Goal: Information Seeking & Learning: Understand process/instructions

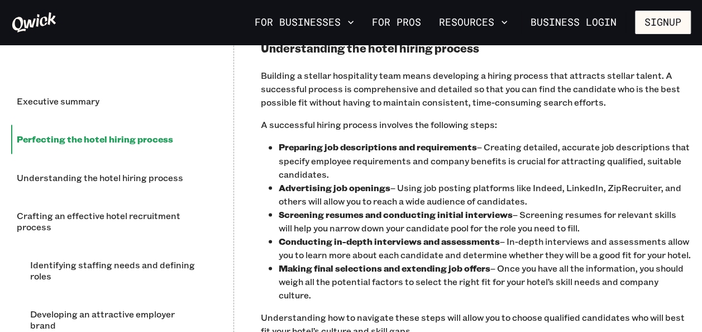
scroll to position [900, 0]
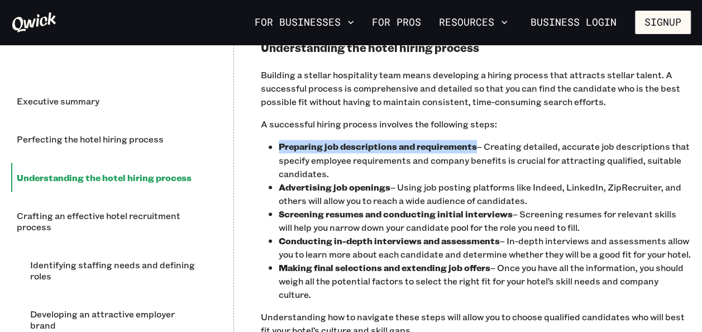
drag, startPoint x: 282, startPoint y: 148, endPoint x: 473, endPoint y: 149, distance: 191.6
click at [473, 149] on b "Preparing job descriptions and requirements" at bounding box center [378, 146] width 198 height 12
drag, startPoint x: 473, startPoint y: 149, endPoint x: 463, endPoint y: 147, distance: 10.1
copy b "Preparing job descriptions and requirements"
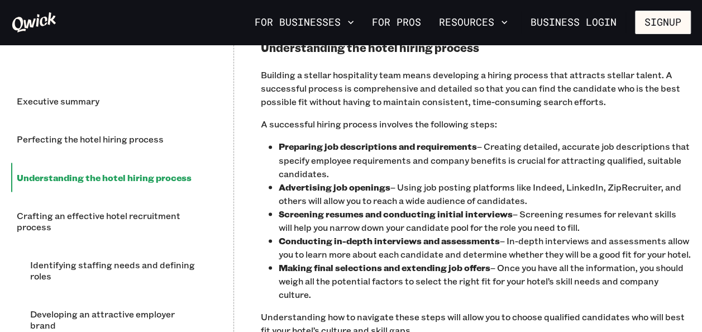
click at [379, 198] on p "Advertising job openings – Using job posting platforms like Indeed, LinkedIn, Z…" at bounding box center [485, 193] width 412 height 27
drag, startPoint x: 280, startPoint y: 187, endPoint x: 388, endPoint y: 189, distance: 108.4
click at [388, 189] on b "Advertising job openings" at bounding box center [335, 186] width 112 height 12
drag, startPoint x: 388, startPoint y: 189, endPoint x: 365, endPoint y: 185, distance: 23.1
copy b "Advertising job openings"
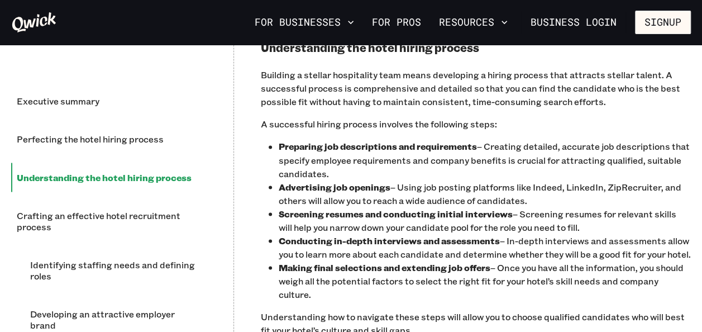
click at [397, 221] on p "Screening resumes and conducting initial interviews – Screening resumes for rel…" at bounding box center [485, 220] width 412 height 27
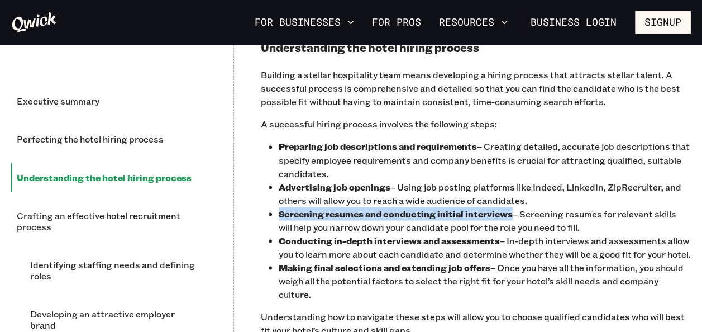
drag, startPoint x: 280, startPoint y: 213, endPoint x: 509, endPoint y: 211, distance: 229.0
click at [509, 211] on b "Screening resumes and conducting initial interviews" at bounding box center [396, 213] width 234 height 12
drag, startPoint x: 509, startPoint y: 211, endPoint x: 490, endPoint y: 216, distance: 20.1
copy b "Screening resumes and conducting initial interviews"
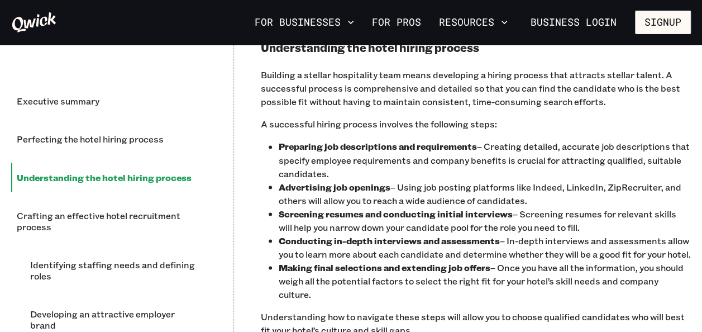
click at [402, 273] on b "Making final selections and extending job offers" at bounding box center [385, 267] width 212 height 12
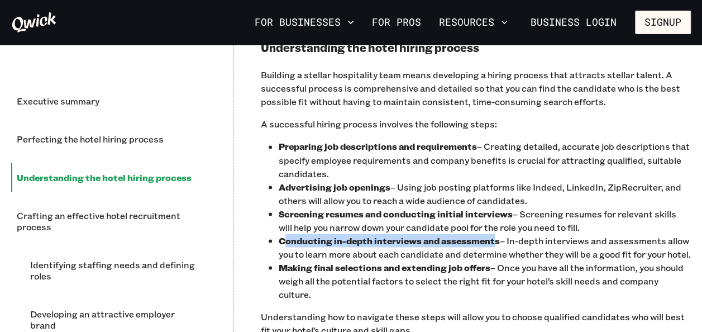
drag, startPoint x: 282, startPoint y: 238, endPoint x: 495, endPoint y: 244, distance: 212.9
click at [495, 244] on b "Conducting in-depth interviews and assessments" at bounding box center [389, 240] width 221 height 12
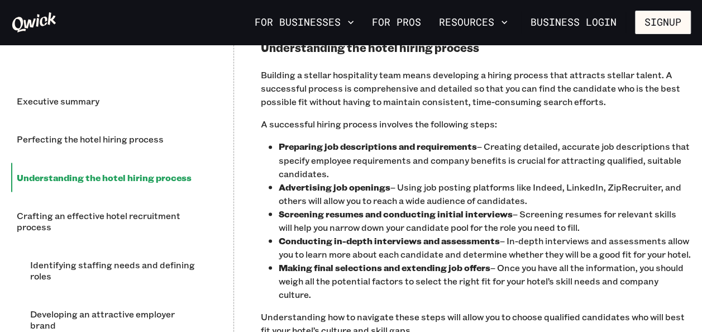
drag, startPoint x: 495, startPoint y: 244, endPoint x: 402, endPoint y: 271, distance: 96.8
click at [402, 260] on p "Conducting in-depth interviews and assessments – In-depth interviews and assess…" at bounding box center [485, 247] width 412 height 27
drag, startPoint x: 281, startPoint y: 241, endPoint x: 501, endPoint y: 246, distance: 219.6
click at [501, 246] on p "Conducting in-depth interviews and assessments – In-depth interviews and assess…" at bounding box center [485, 247] width 412 height 27
drag, startPoint x: 501, startPoint y: 246, endPoint x: 479, endPoint y: 244, distance: 21.9
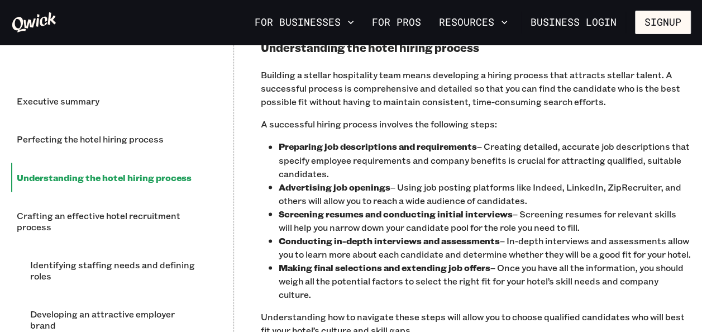
copy b "Conducting in-depth interviews and assessments"
click at [442, 260] on p "Conducting in-depth interviews and assessments – In-depth interviews and assess…" at bounding box center [485, 247] width 412 height 27
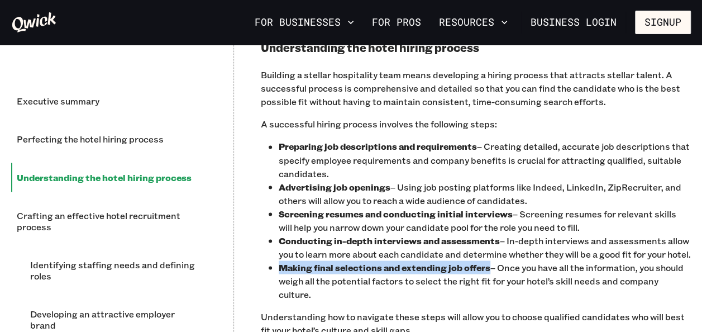
drag, startPoint x: 282, startPoint y: 278, endPoint x: 488, endPoint y: 284, distance: 206.2
click at [488, 273] on b "Making final selections and extending job offers" at bounding box center [385, 267] width 212 height 12
drag, startPoint x: 488, startPoint y: 284, endPoint x: 476, endPoint y: 284, distance: 12.3
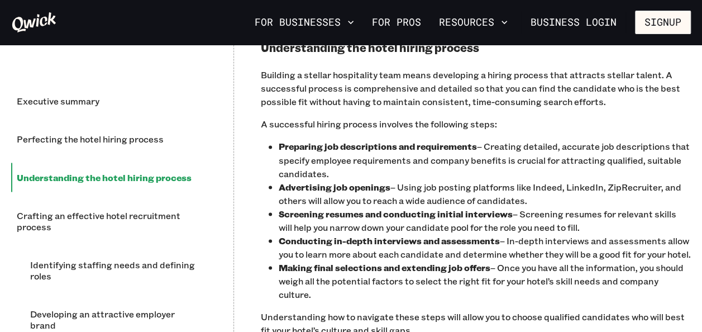
drag, startPoint x: 476, startPoint y: 284, endPoint x: 380, endPoint y: 273, distance: 96.7
click at [380, 260] on p "Conducting in-depth interviews and assessments – In-depth interviews and assess…" at bounding box center [485, 247] width 412 height 27
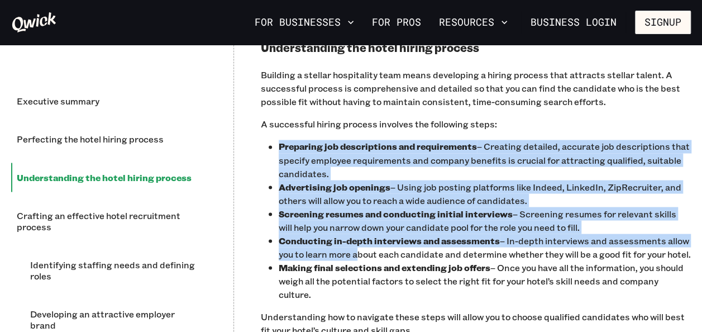
drag, startPoint x: 279, startPoint y: 145, endPoint x: 358, endPoint y: 252, distance: 133.5
click at [358, 252] on ul "Preparing job descriptions and requirements – Creating detailed, accurate job d…" at bounding box center [485, 220] width 412 height 161
click at [356, 250] on p "Conducting in-depth interviews and assessments – In-depth interviews and assess…" at bounding box center [485, 247] width 412 height 27
click at [365, 171] on p "Preparing job descriptions and requirements – Creating detailed, accurate job d…" at bounding box center [485, 160] width 412 height 40
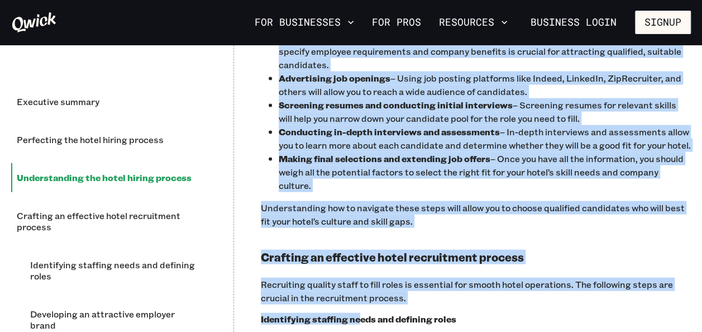
scroll to position [1052, 0]
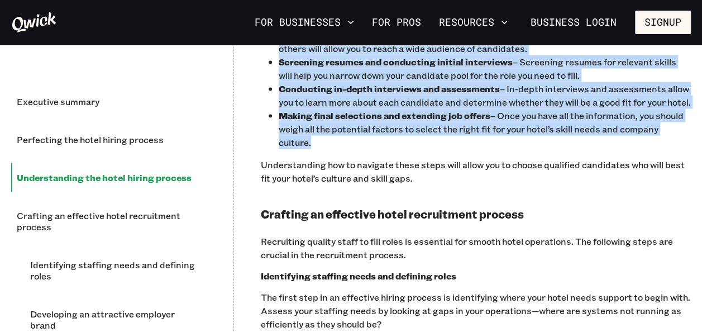
drag, startPoint x: 279, startPoint y: 145, endPoint x: 379, endPoint y: 153, distance: 99.7
click at [379, 149] on ul "Preparing job descriptions and requirements – Creating detailed, accurate job d…" at bounding box center [485, 68] width 412 height 161
drag, startPoint x: 379, startPoint y: 153, endPoint x: 327, endPoint y: 81, distance: 88.8
copy ul "Preparing job descriptions and requirements – Creating detailed, accurate job d…"
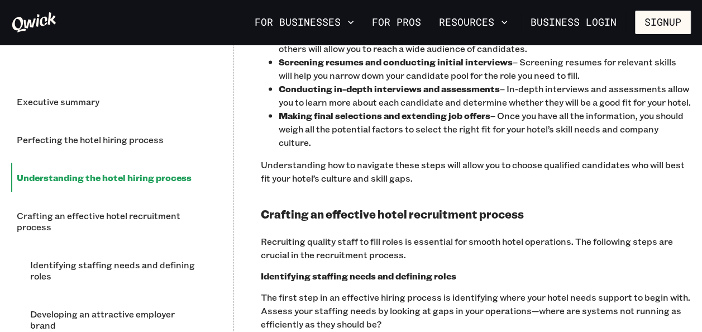
click at [446, 177] on p "Understanding how to navigate these steps will allow you to choose qualified ca…" at bounding box center [476, 171] width 430 height 27
